Goal: Transaction & Acquisition: Purchase product/service

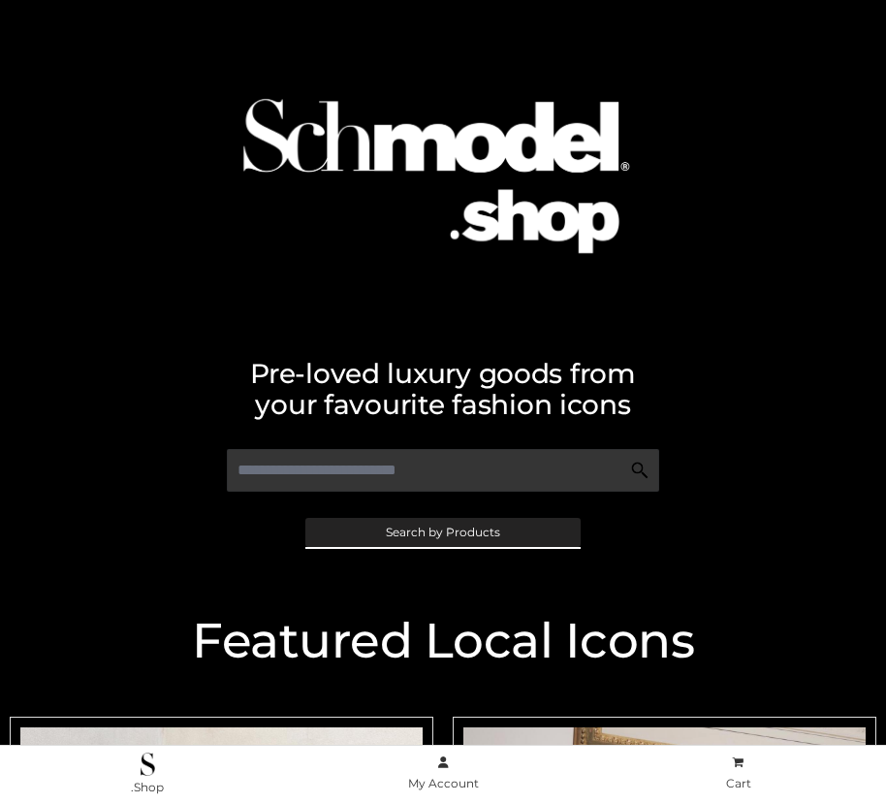
click at [442, 531] on span "Search by Products" at bounding box center [443, 532] width 114 height 12
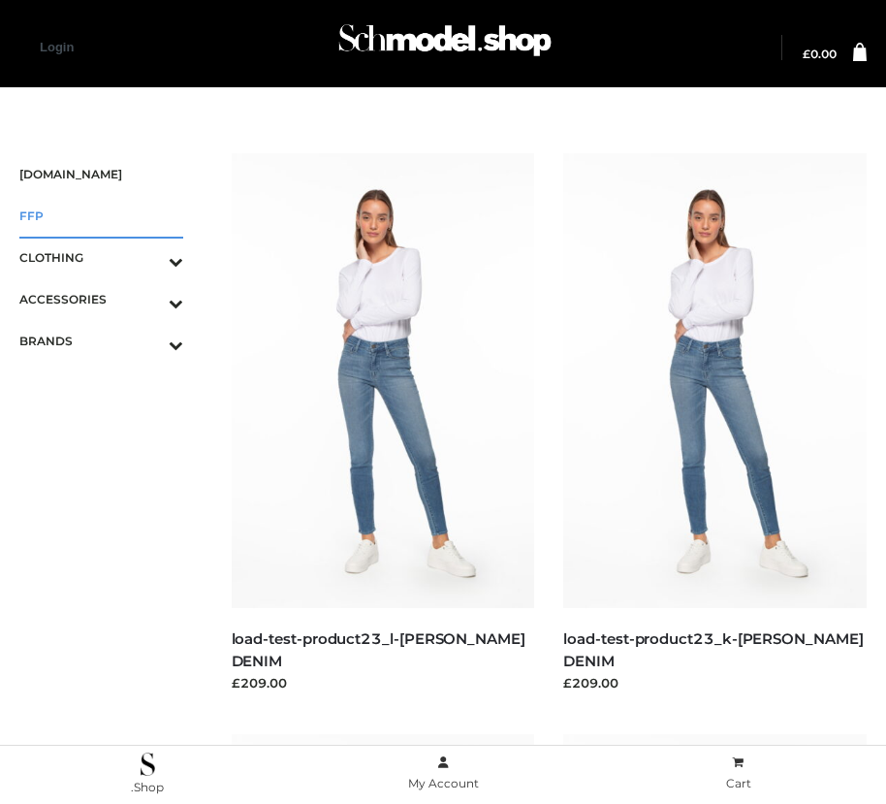
click at [101, 215] on span "FFP" at bounding box center [101, 216] width 164 height 22
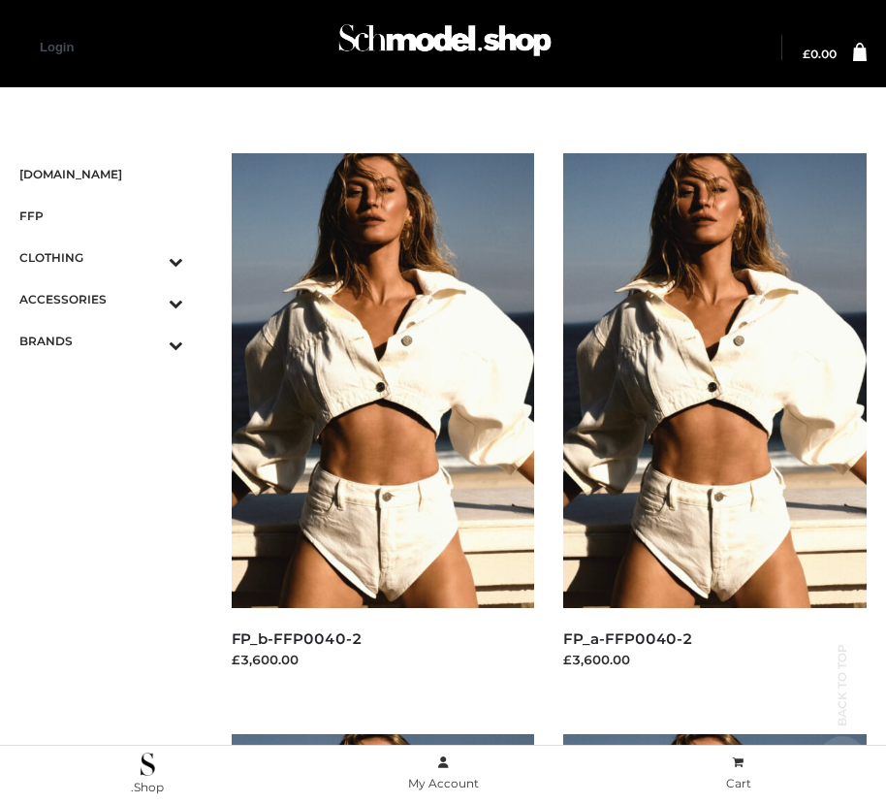
scroll to position [2796, 0]
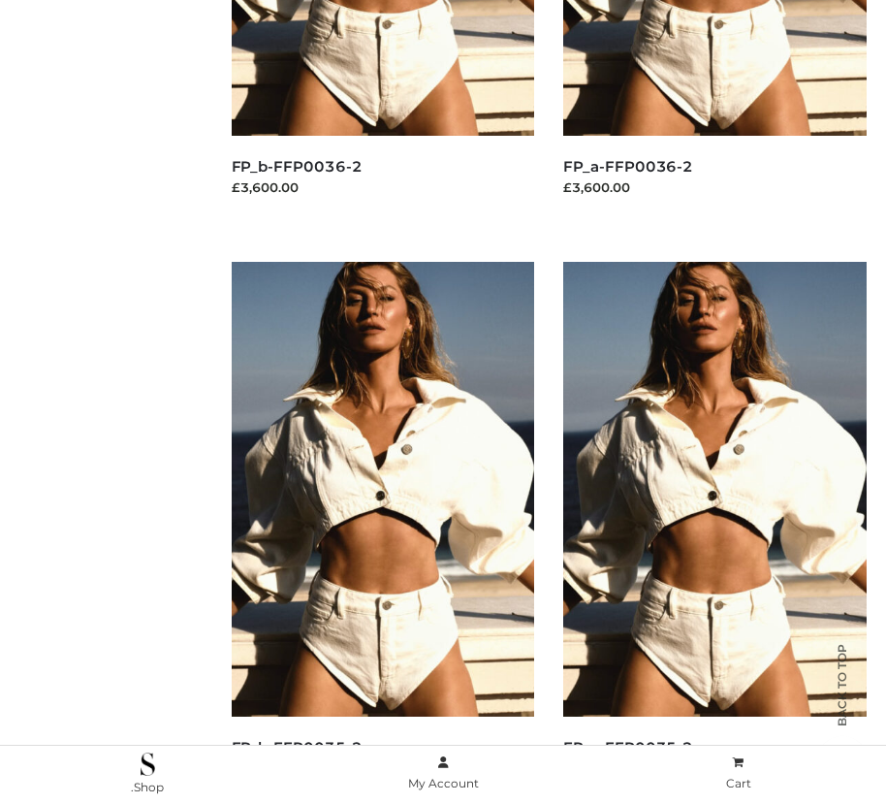
click at [382, 532] on img at bounding box center [383, 489] width 303 height 455
